Goal: Information Seeking & Learning: Learn about a topic

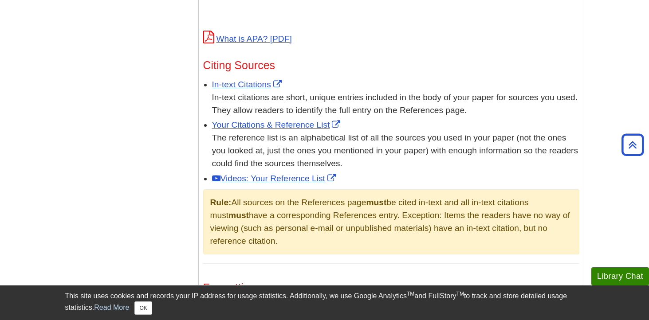
scroll to position [485, 0]
click at [257, 83] on link "In-text Citations" at bounding box center [248, 83] width 72 height 9
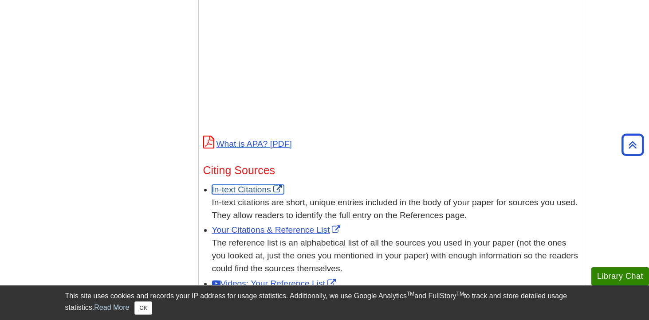
scroll to position [380, 0]
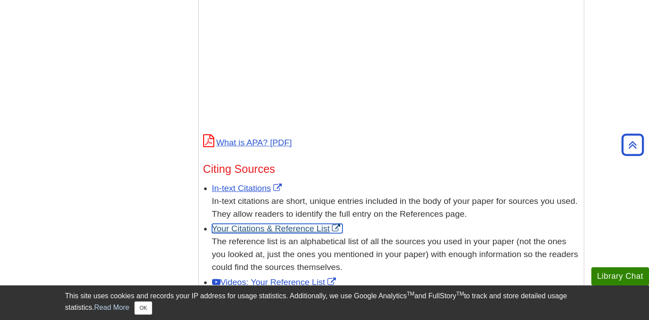
click at [286, 232] on link "Your Citations & Reference List" at bounding box center [277, 228] width 131 height 9
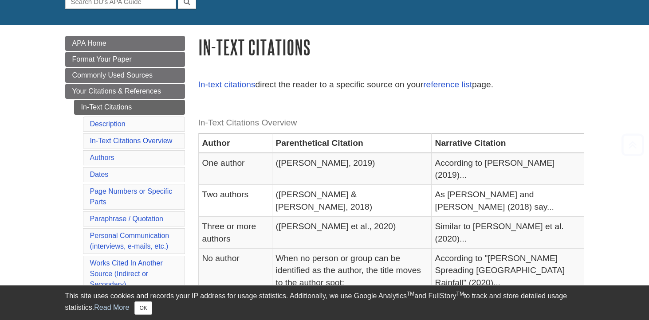
scroll to position [101, 0]
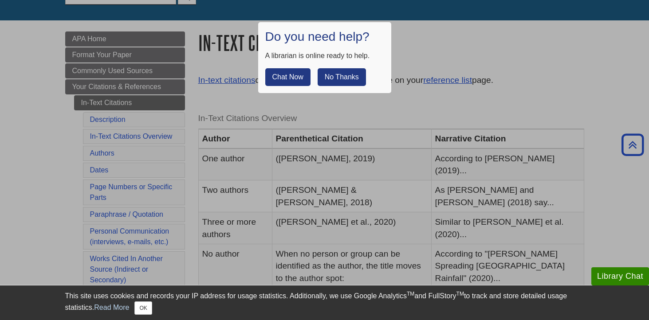
click at [421, 123] on div at bounding box center [324, 160] width 649 height 320
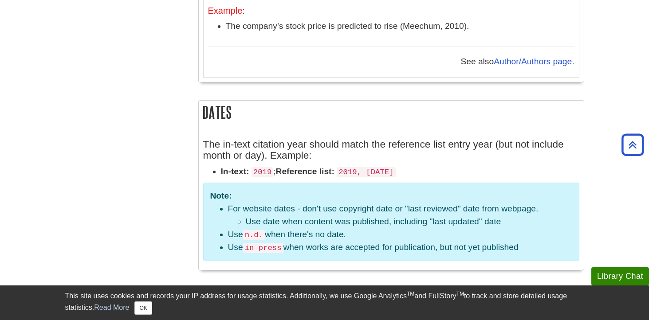
scroll to position [1063, 0]
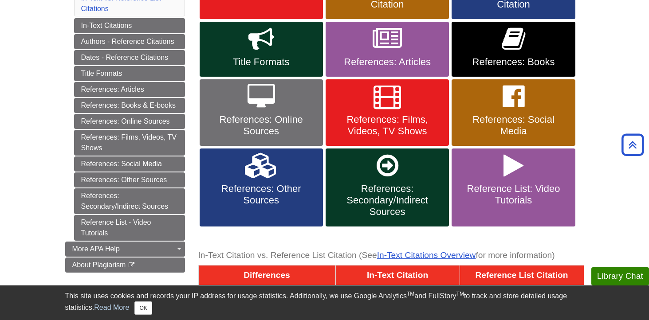
scroll to position [222, 0]
